Goal: Task Accomplishment & Management: Complete application form

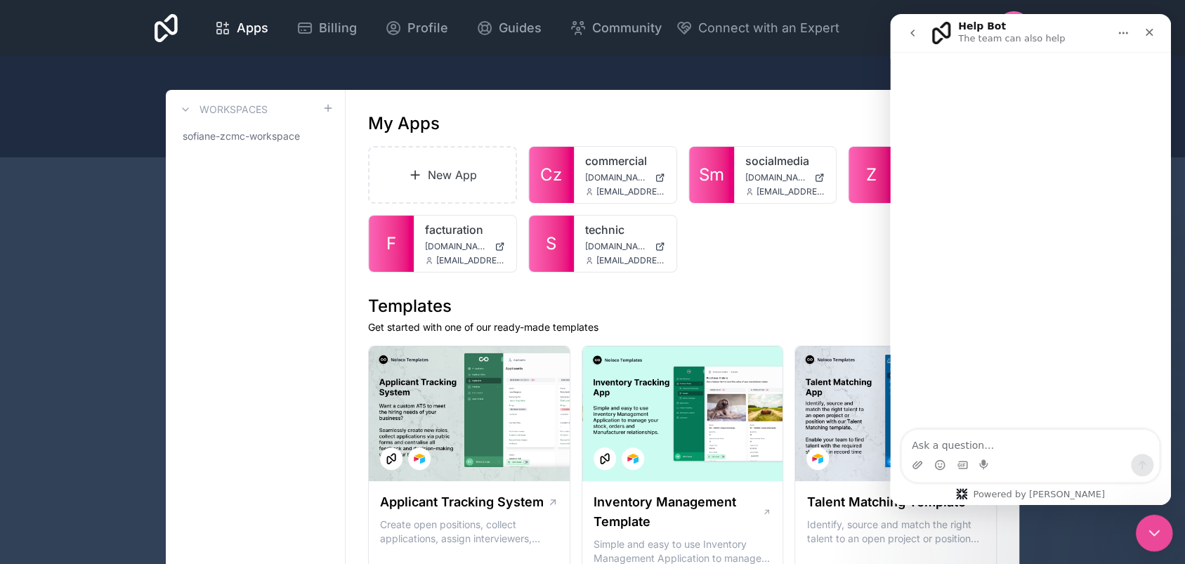
click at [1150, 526] on icon "Close Intercom Messenger" at bounding box center [1152, 531] width 17 height 17
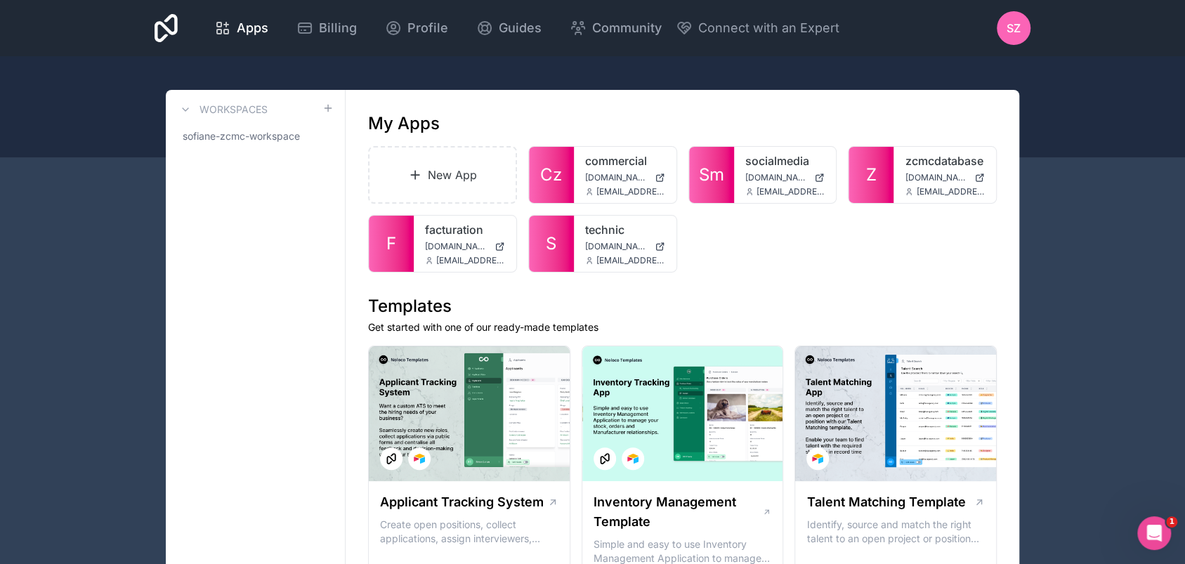
click at [446, 186] on link "New App" at bounding box center [442, 175] width 149 height 58
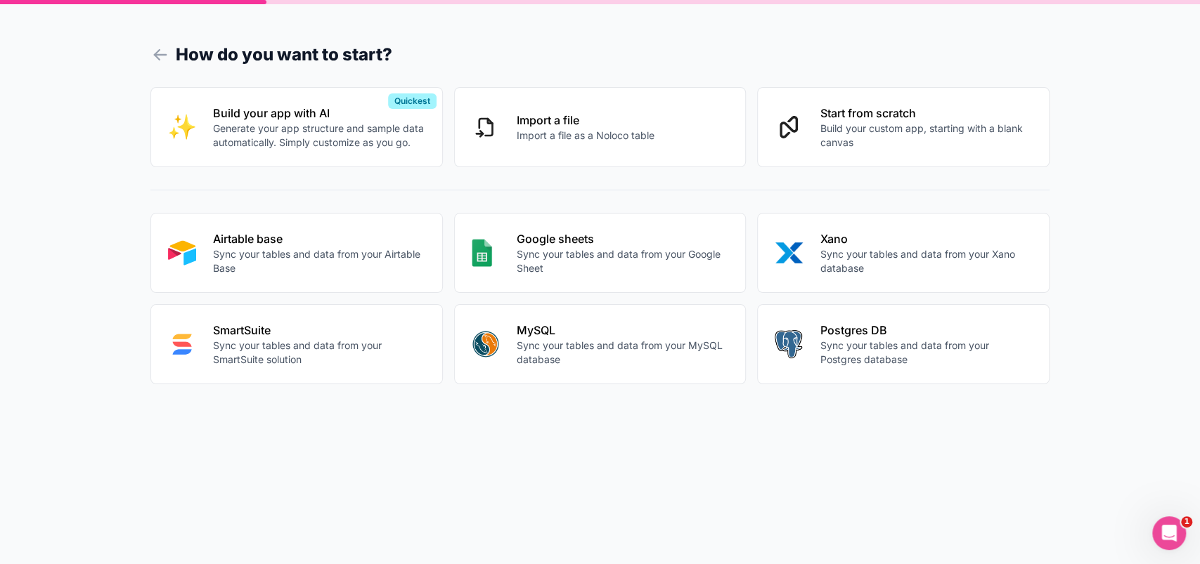
click at [293, 143] on p "Generate your app structure and sample data automatically. Simply customize as …" at bounding box center [319, 136] width 212 height 28
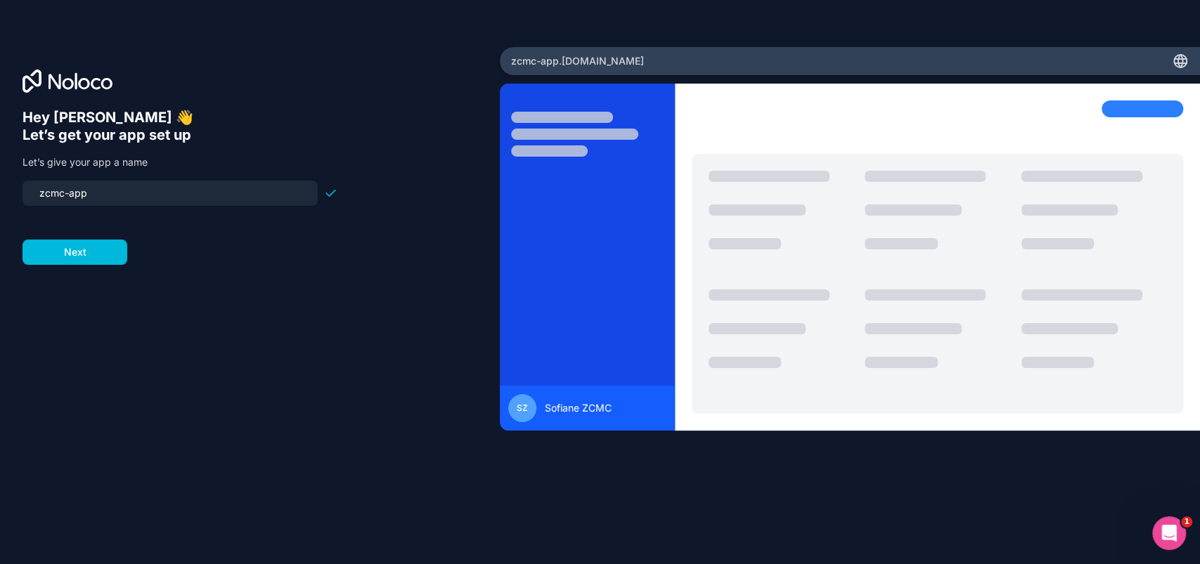
click at [197, 192] on input "zcmc-app" at bounding box center [170, 193] width 278 height 20
type input "canadazcmc"
click at [101, 249] on button "Next" at bounding box center [74, 252] width 105 height 25
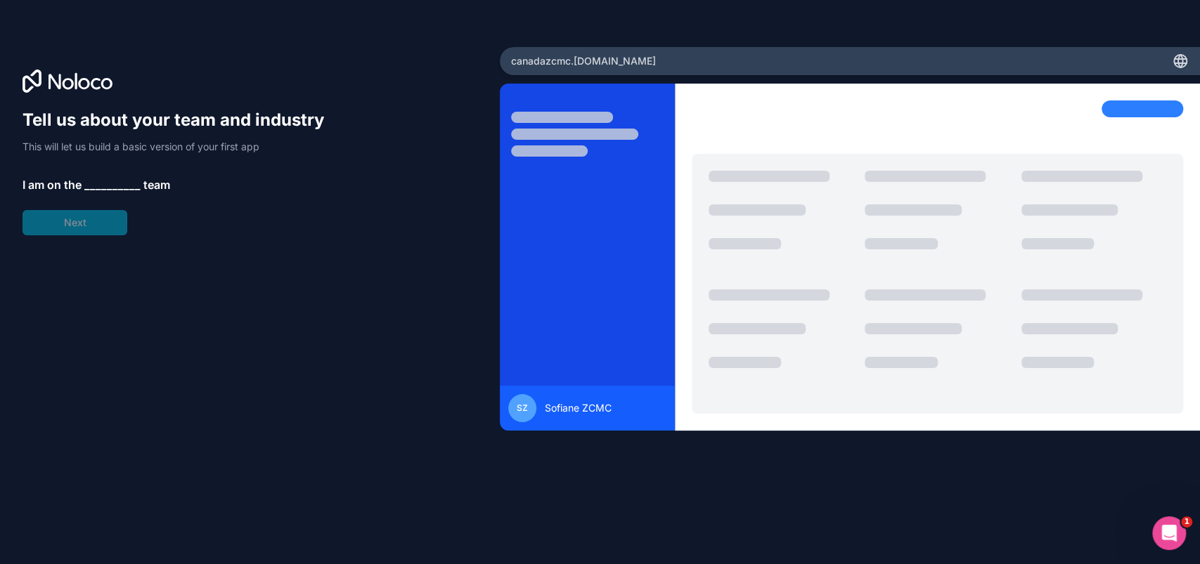
click at [119, 175] on div "Tell us about your team and industry This will let us build a basic version of …" at bounding box center [179, 172] width 315 height 126
click at [104, 181] on span "__________" at bounding box center [112, 184] width 56 height 17
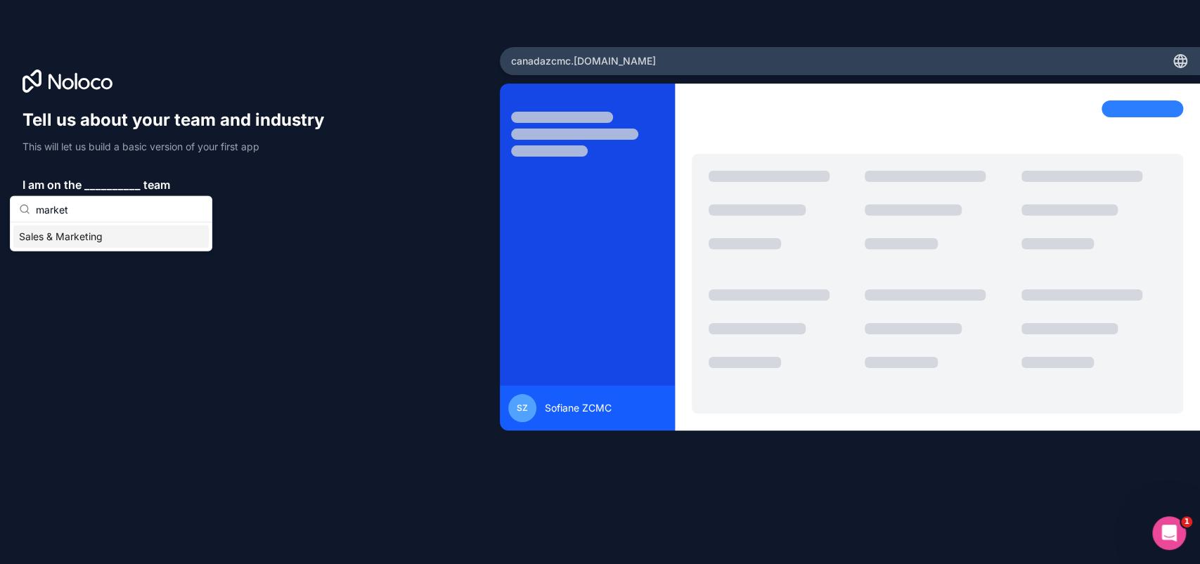
type input "market"
click at [61, 238] on div "Sales & Marketing" at bounding box center [110, 237] width 195 height 22
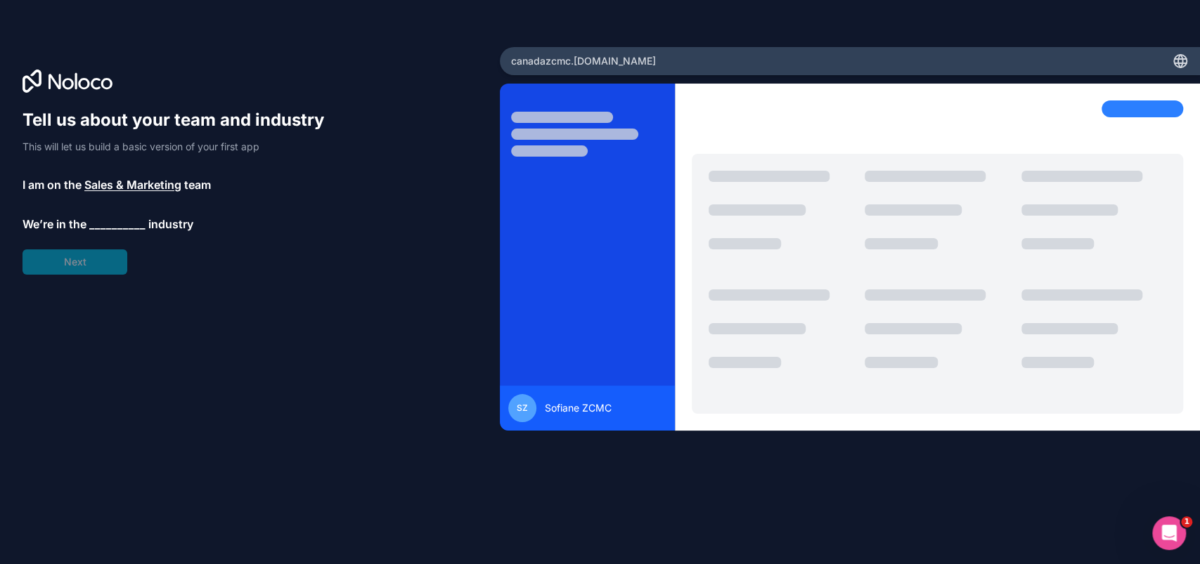
click at [126, 229] on span "__________" at bounding box center [117, 224] width 56 height 17
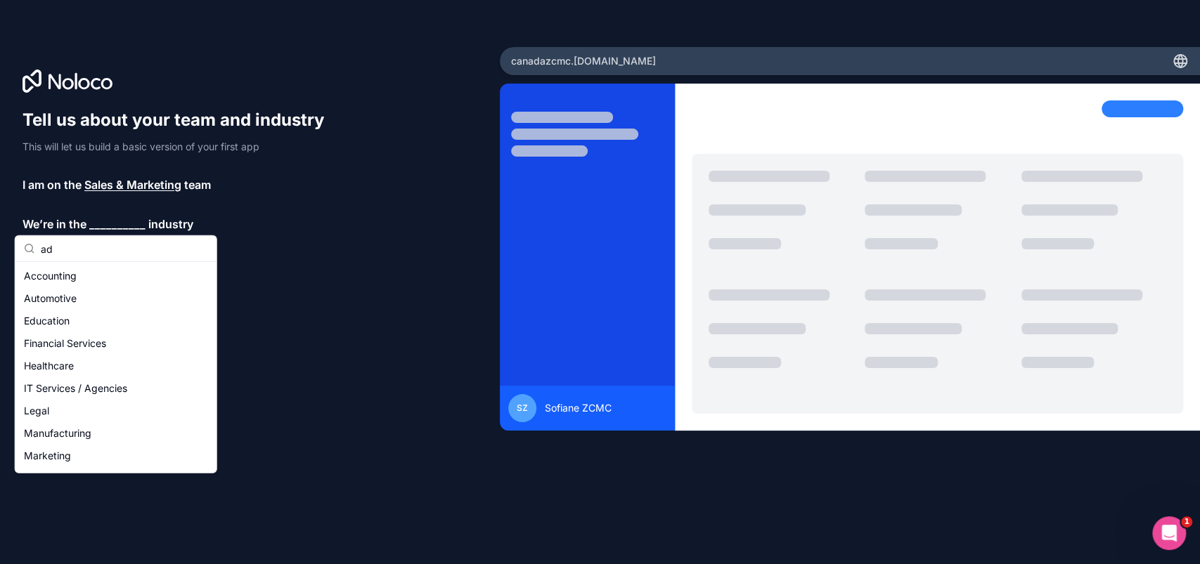
type input "a"
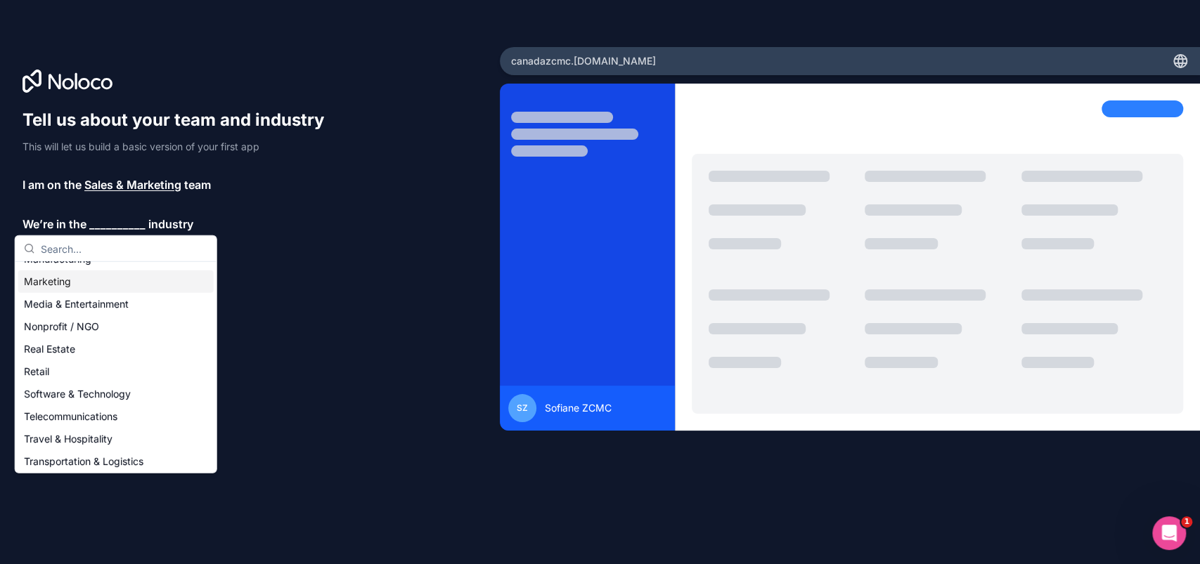
click at [79, 286] on div "Marketing" at bounding box center [115, 282] width 195 height 22
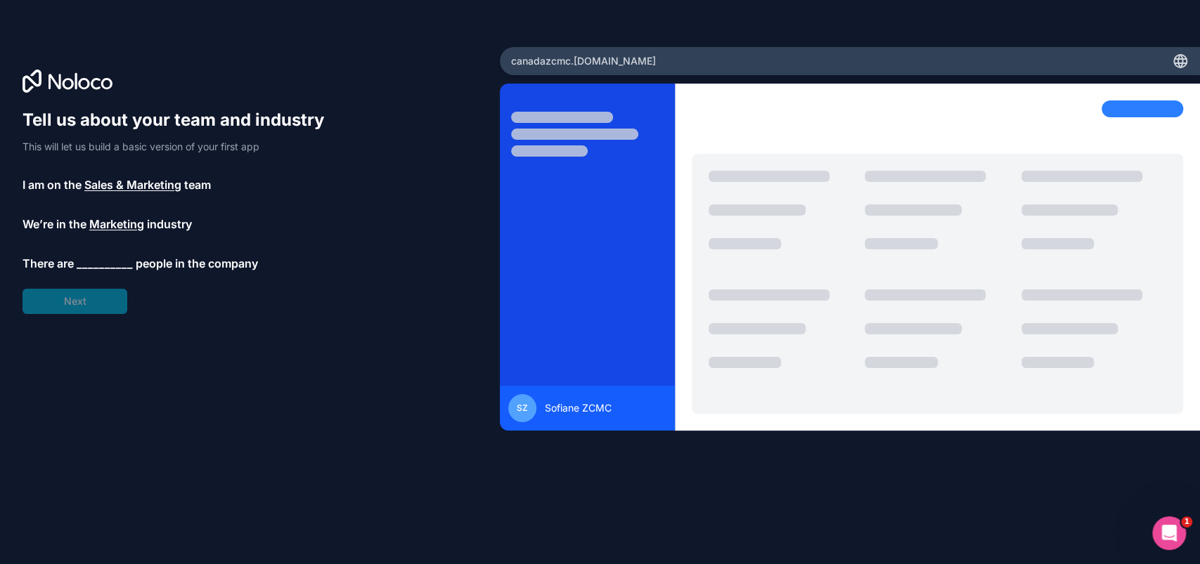
click at [103, 267] on span "__________" at bounding box center [105, 263] width 56 height 17
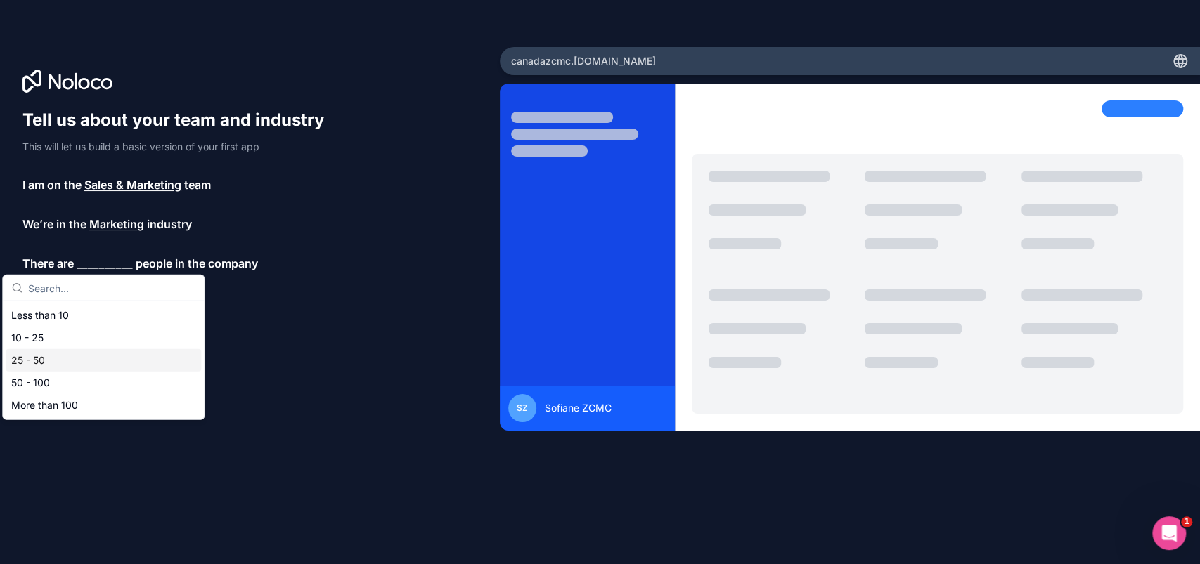
click at [69, 358] on div "25 - 50" at bounding box center [103, 360] width 195 height 22
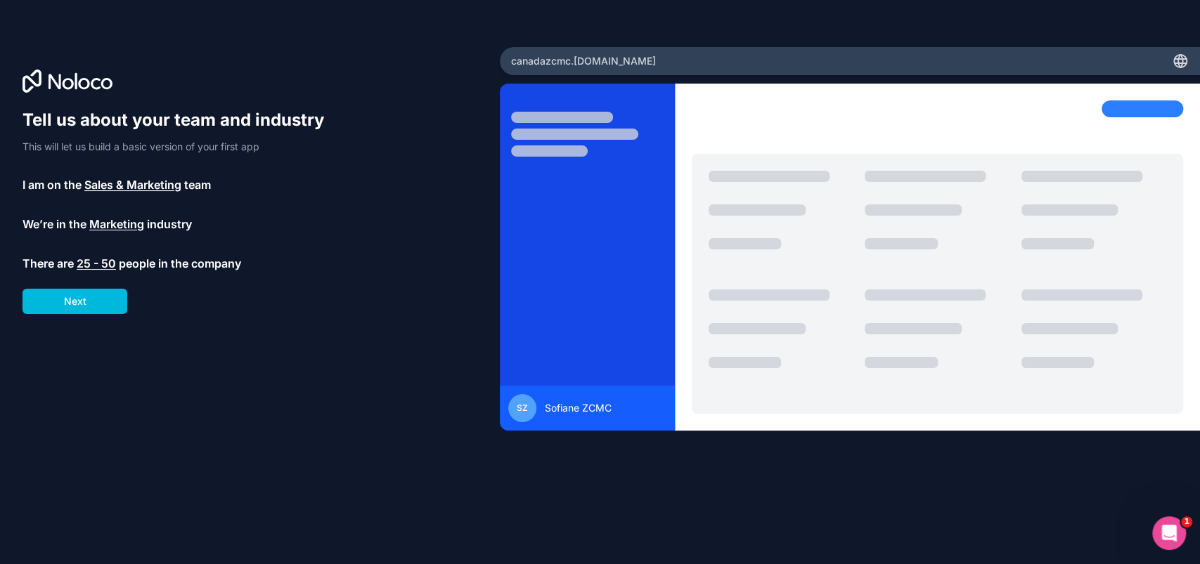
click at [88, 304] on button "Next" at bounding box center [74, 301] width 105 height 25
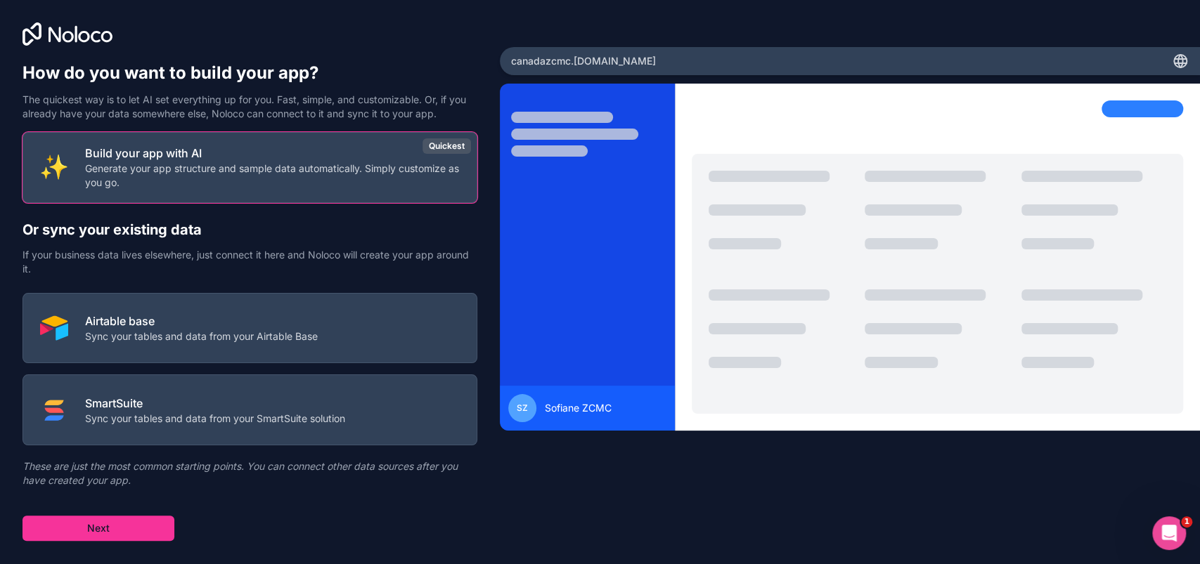
click at [146, 190] on button "Build your app with AI Generate your app structure and sample data automaticall…" at bounding box center [249, 167] width 455 height 71
click at [91, 524] on button "Next" at bounding box center [98, 528] width 152 height 25
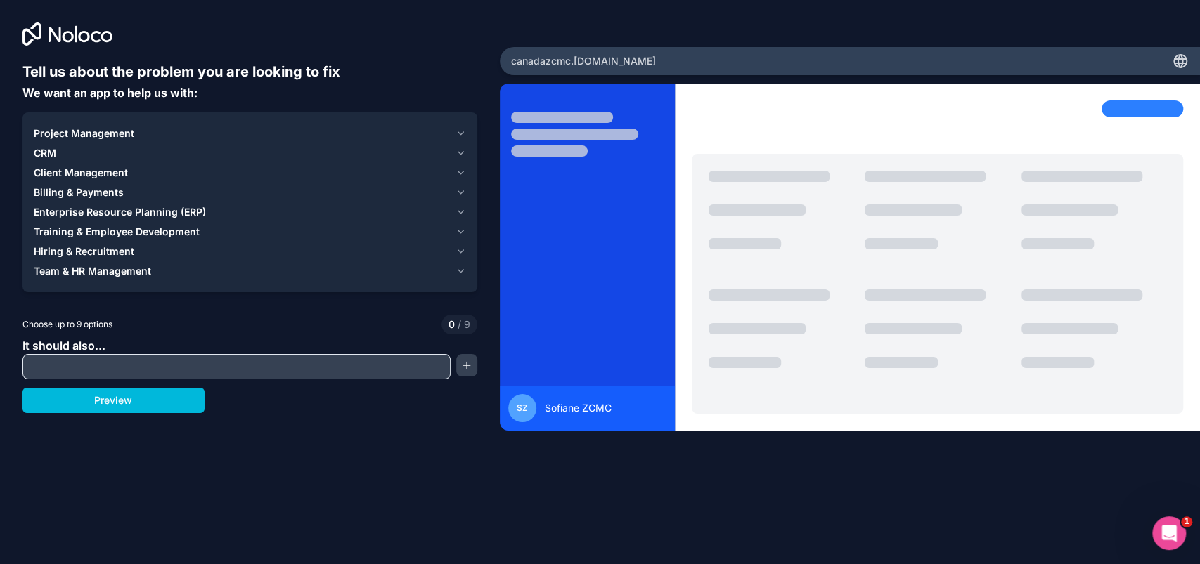
click at [129, 364] on input "text" at bounding box center [236, 367] width 421 height 20
click at [110, 401] on button "Preview" at bounding box center [113, 400] width 182 height 25
click at [53, 150] on span "CRM" at bounding box center [45, 153] width 22 height 14
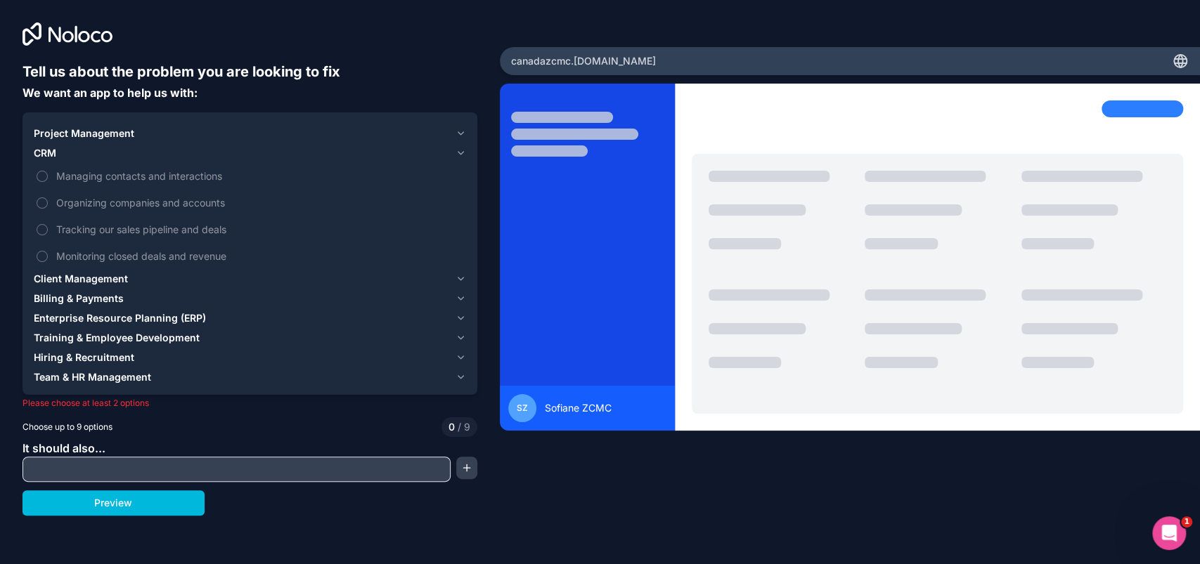
click at [90, 179] on span "Managing contacts and interactions" at bounding box center [259, 176] width 407 height 15
click at [48, 179] on button "Managing contacts and interactions" at bounding box center [42, 176] width 11 height 11
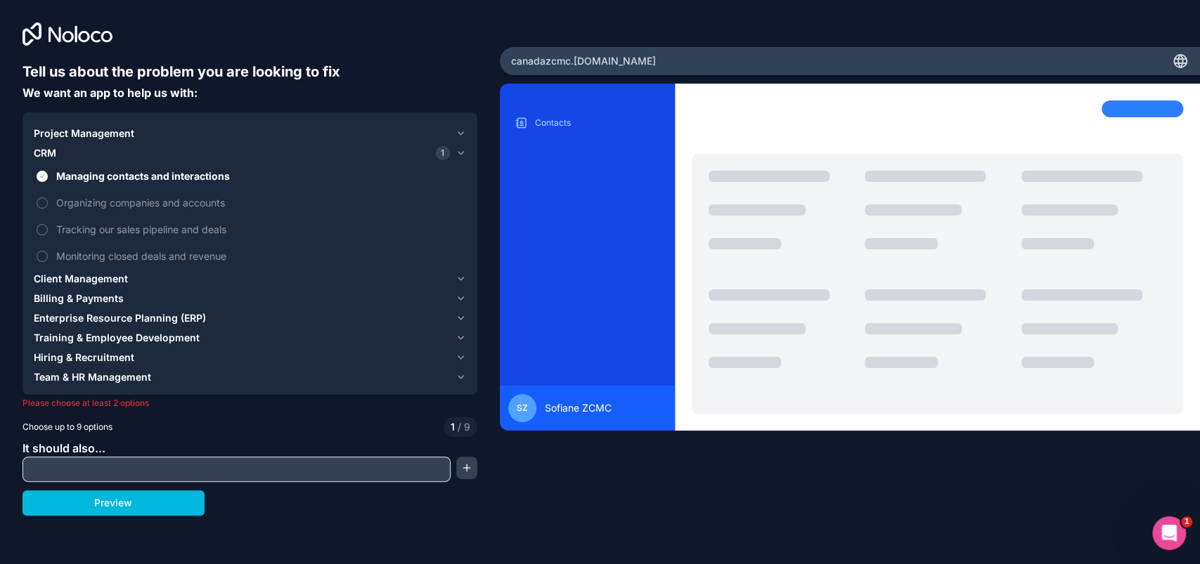
click at [77, 200] on span "Organizing companies and accounts" at bounding box center [259, 202] width 407 height 15
click at [48, 200] on button "Organizing companies and accounts" at bounding box center [42, 202] width 11 height 11
click at [65, 228] on span "Tracking our sales pipeline and deals" at bounding box center [259, 229] width 407 height 15
click at [48, 228] on button "Tracking our sales pipeline and deals" at bounding box center [42, 229] width 11 height 11
click at [62, 247] on label "Monitoring closed deals and revenue" at bounding box center [250, 256] width 432 height 26
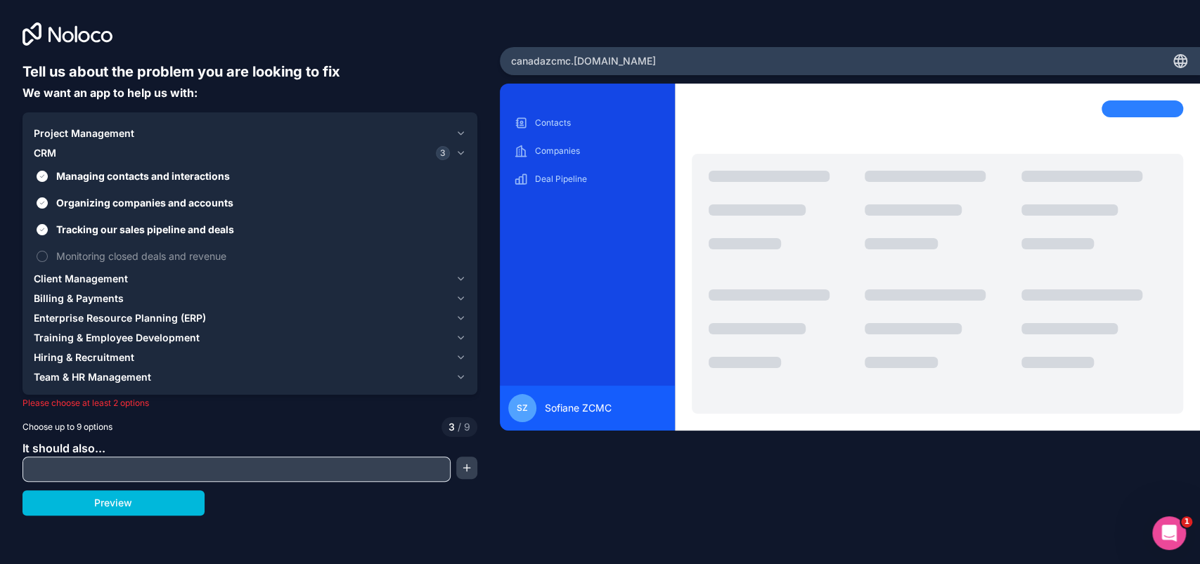
click at [48, 251] on button "Monitoring closed deals and revenue" at bounding box center [42, 256] width 11 height 11
click at [91, 501] on button "Preview" at bounding box center [113, 502] width 182 height 25
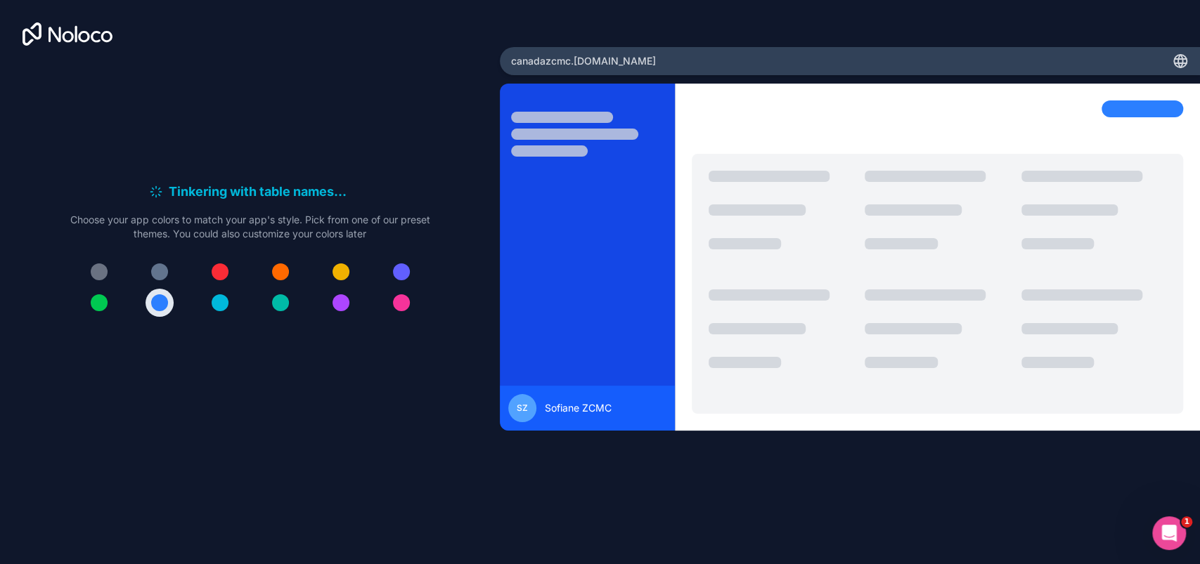
click at [405, 308] on div at bounding box center [401, 302] width 17 height 17
